Goal: Information Seeking & Learning: Find specific fact

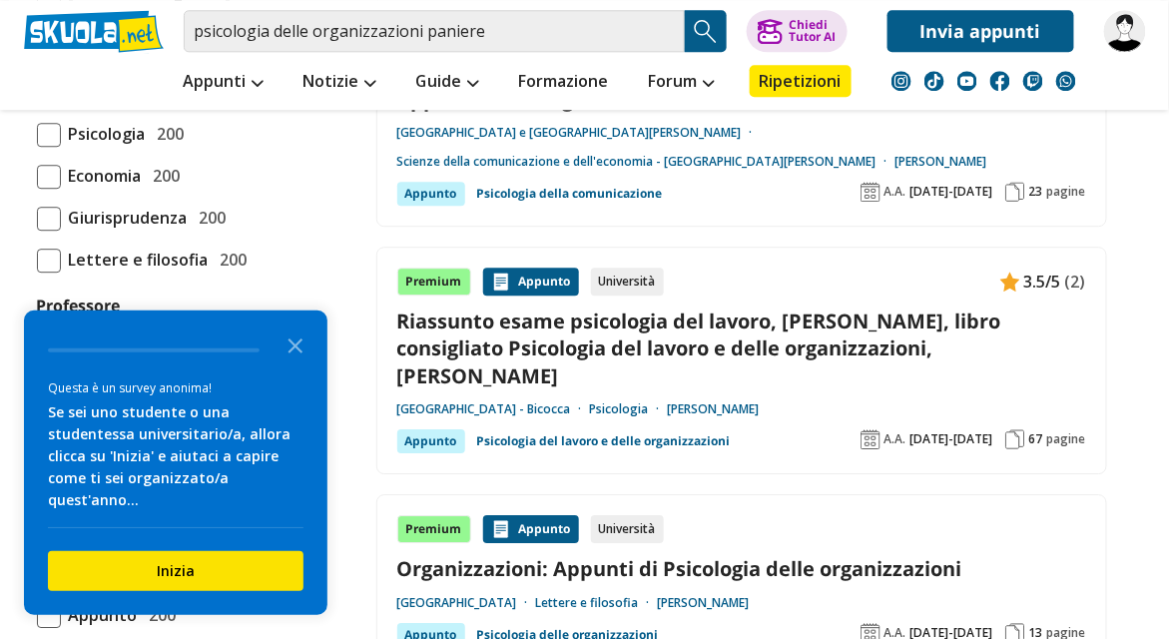
scroll to position [1199, 0]
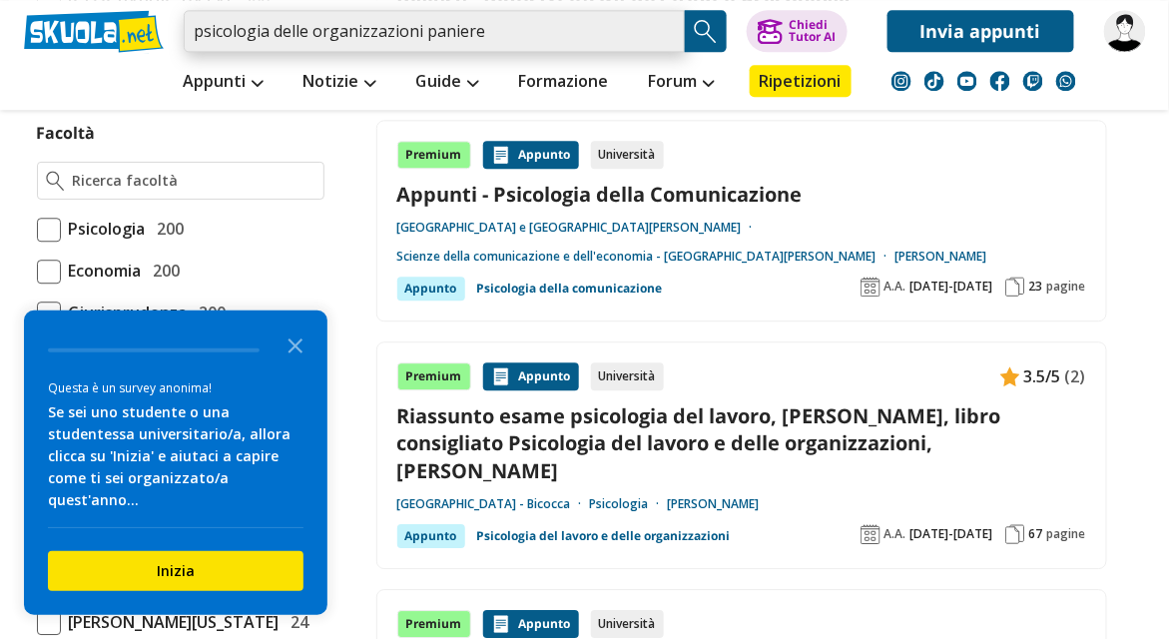
click at [552, 29] on input "psicologia delle organizzazioni paniere" at bounding box center [434, 31] width 501 height 42
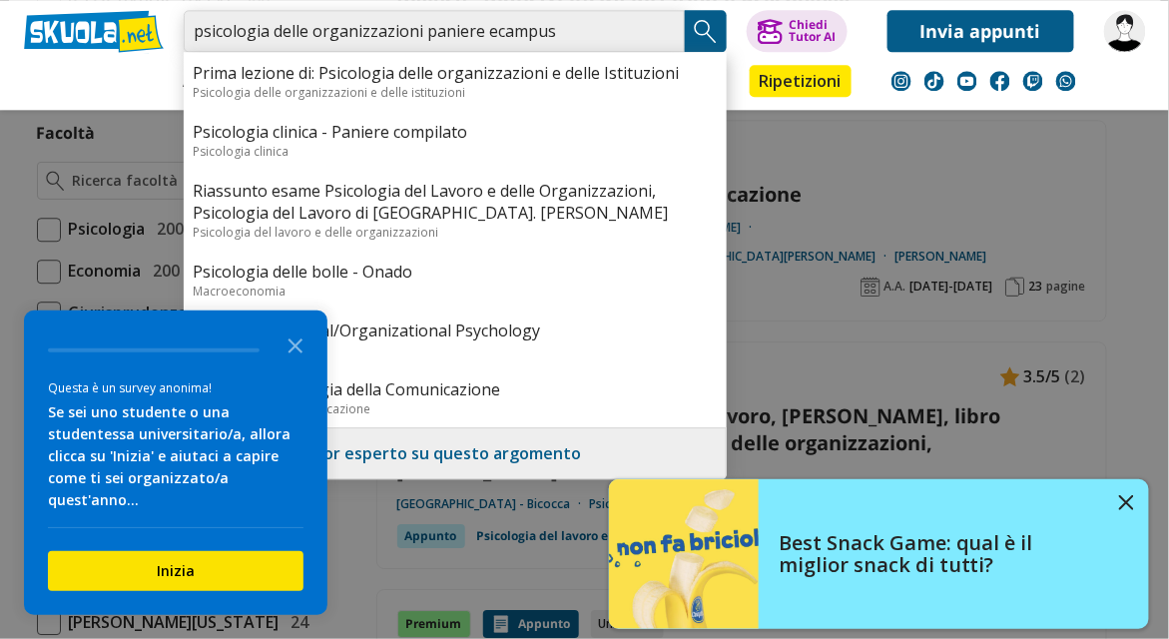
type input "psicologia delle organizzazioni paniere ecampus"
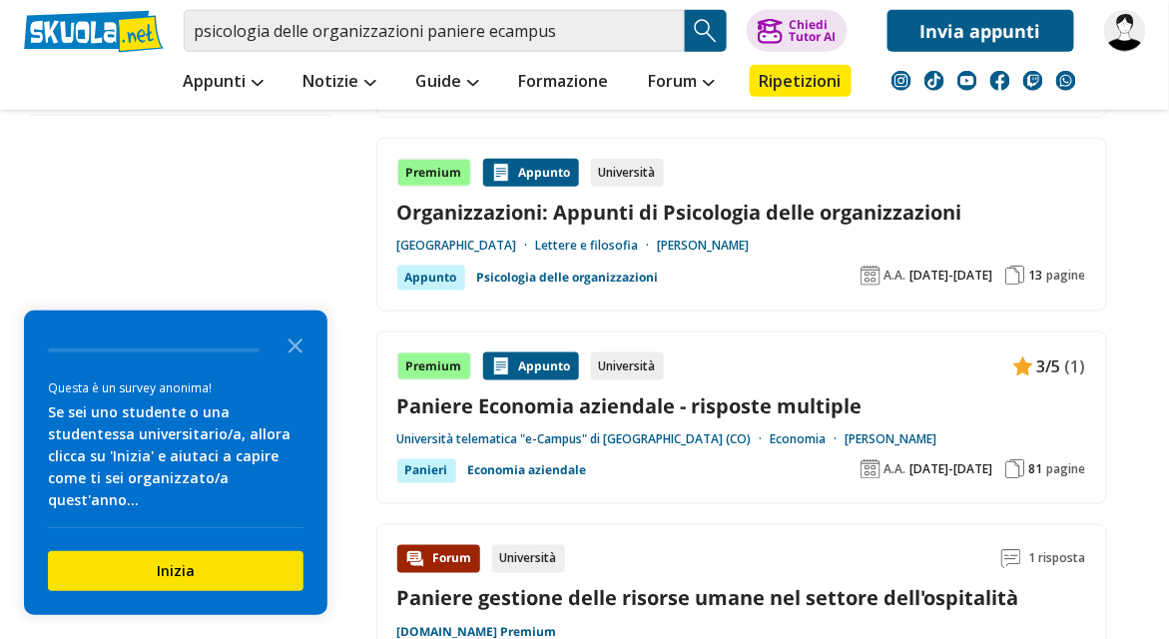
scroll to position [2427, 0]
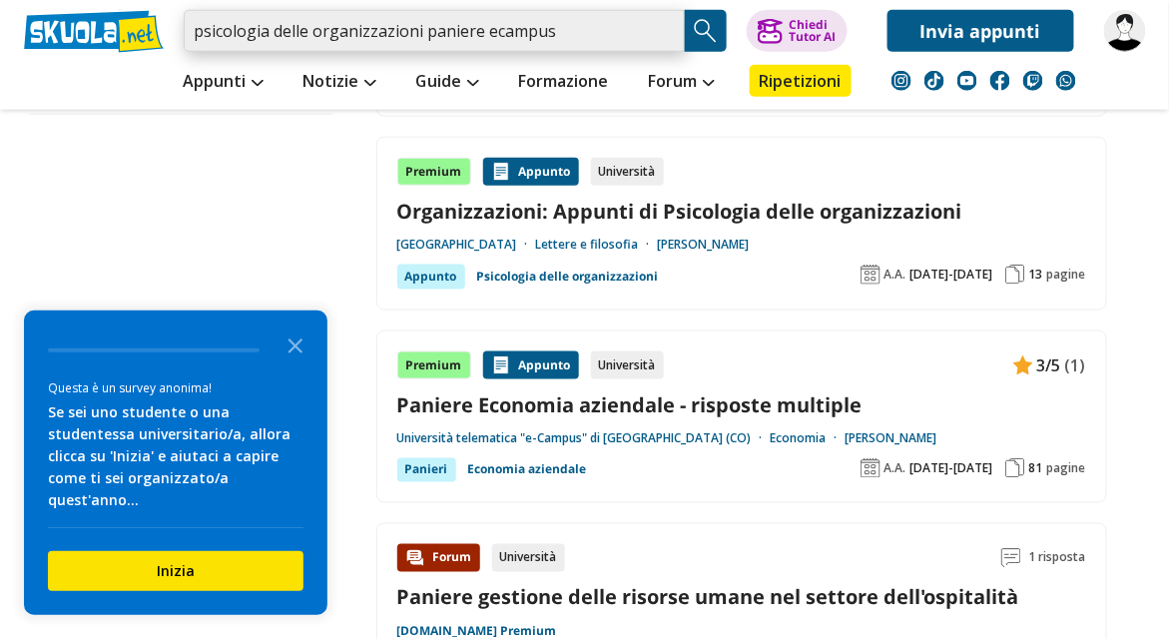
click at [595, 32] on input "psicologia delle organizzazioni paniere ecampus" at bounding box center [434, 31] width 501 height 42
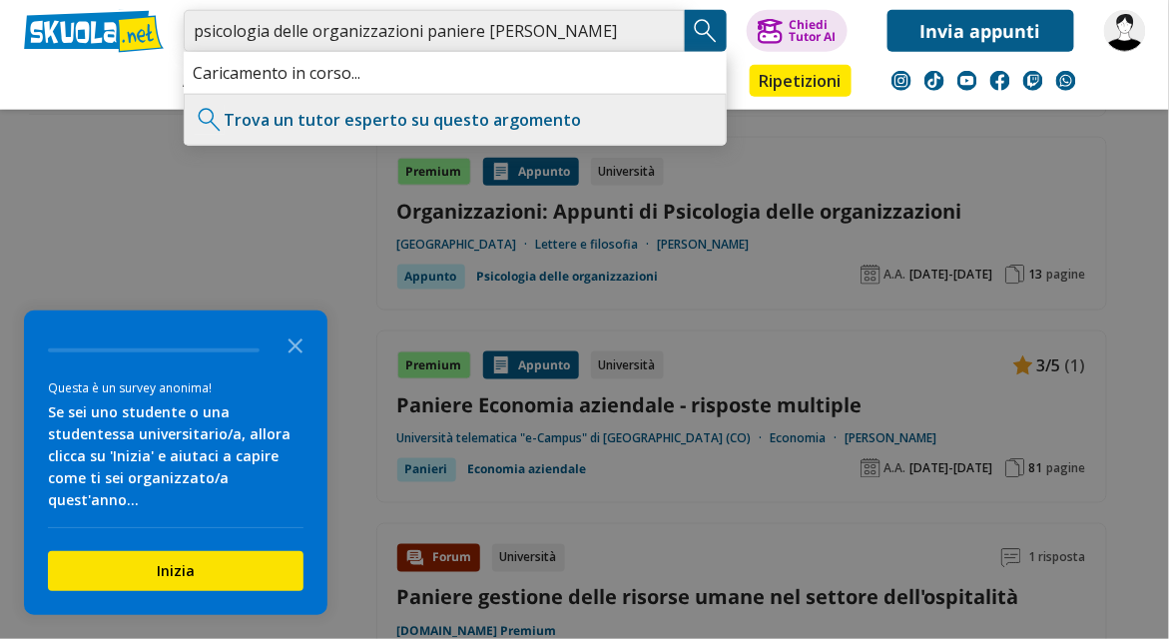
type input "psicologia delle organizzazioni paniere ecampus cicero"
